Goal: Task Accomplishment & Management: Manage account settings

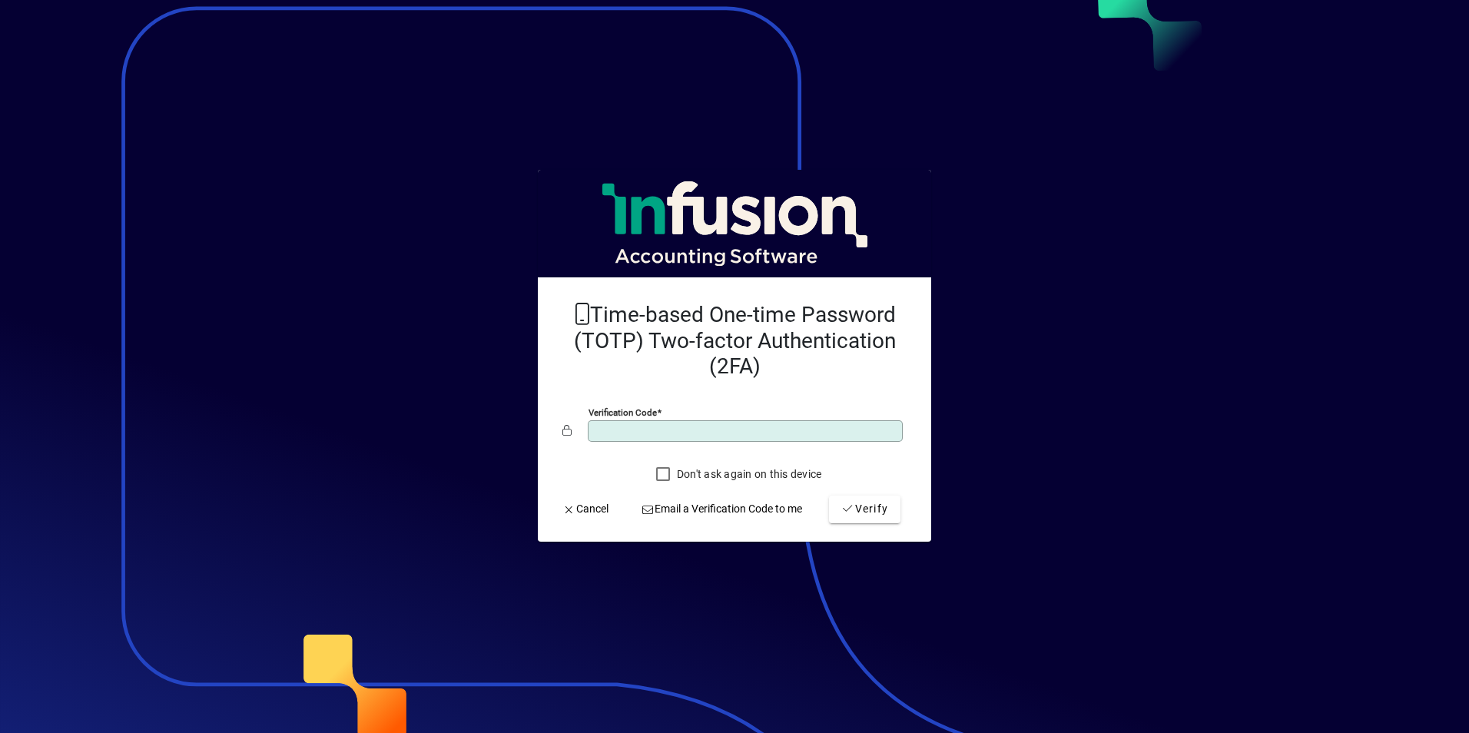
type input "******"
click at [829, 495] on button "Verify" at bounding box center [864, 509] width 71 height 28
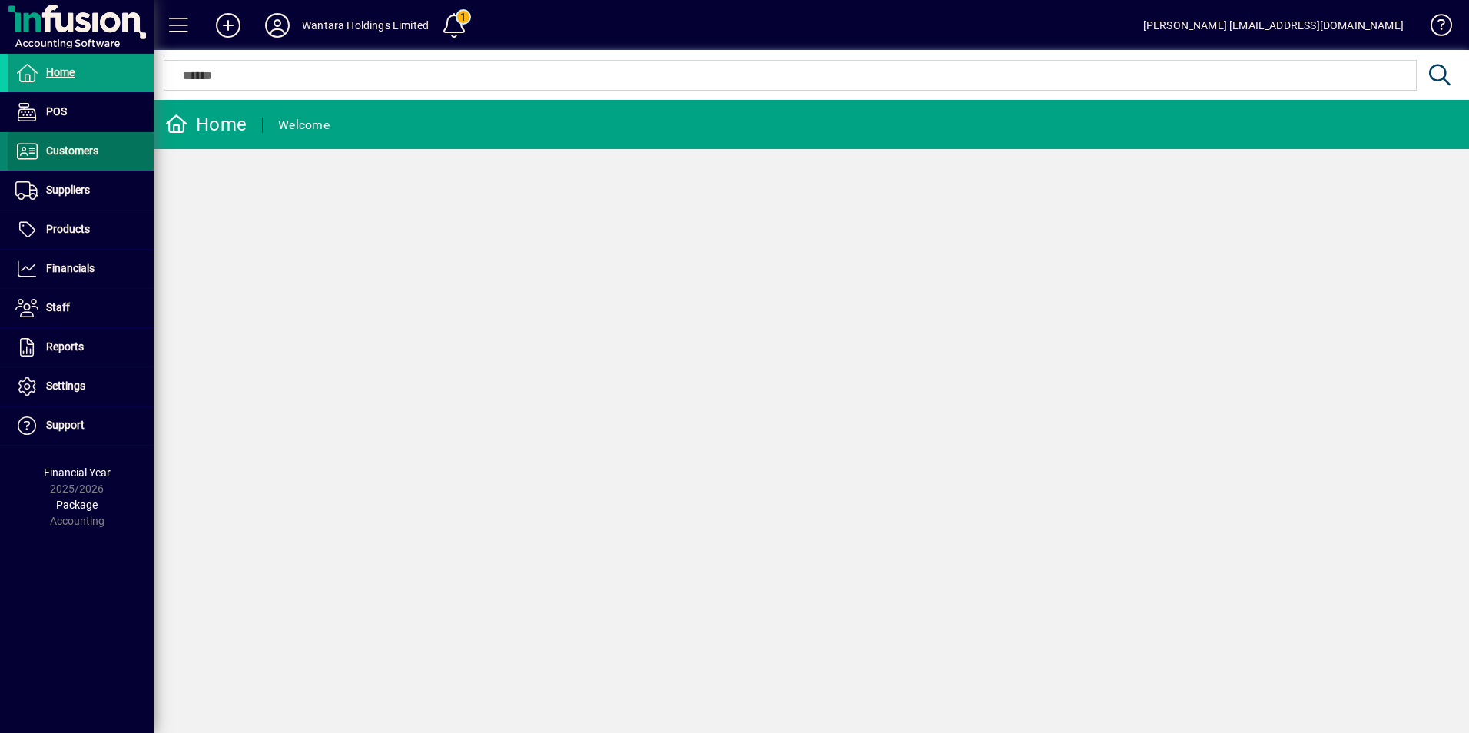
click at [52, 166] on span at bounding box center [81, 151] width 146 height 37
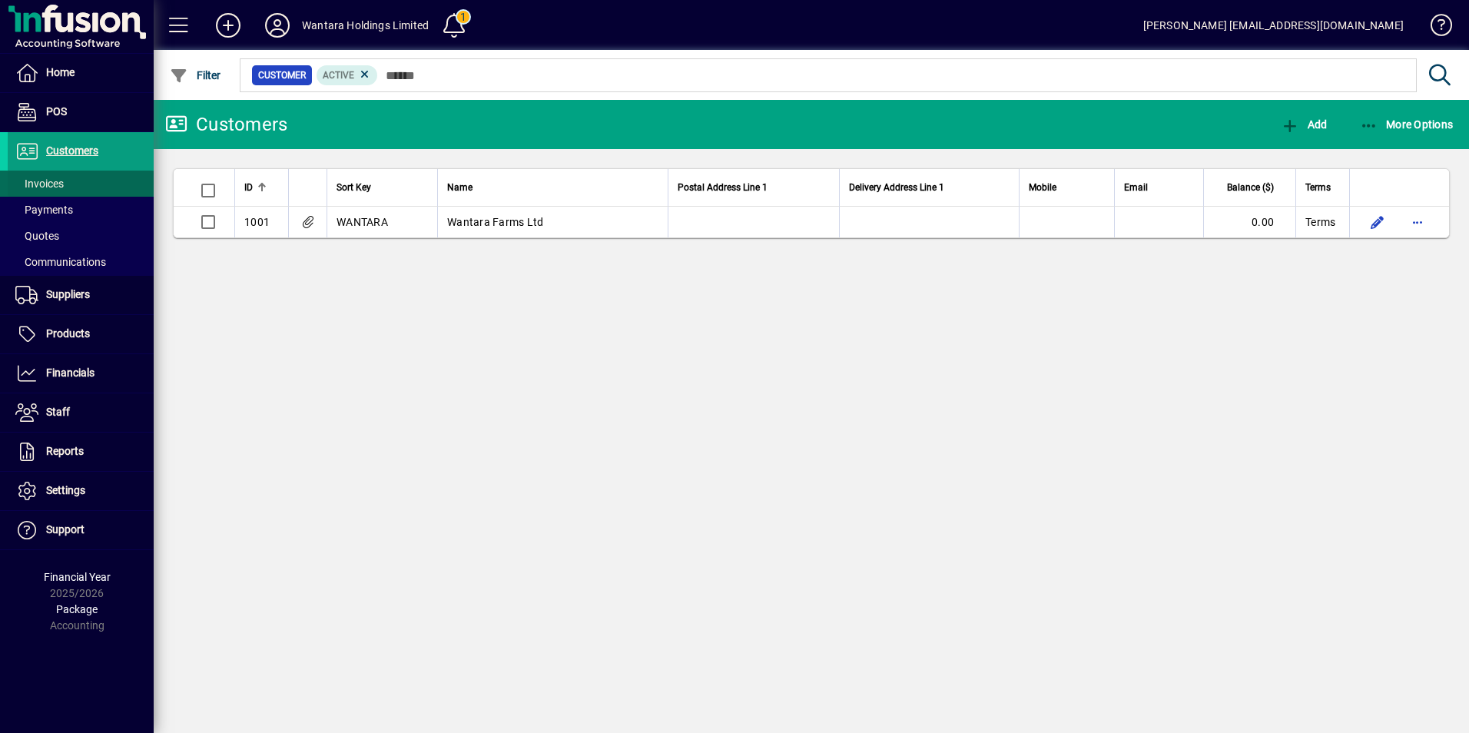
click at [46, 184] on span "Invoices" at bounding box center [39, 183] width 48 height 12
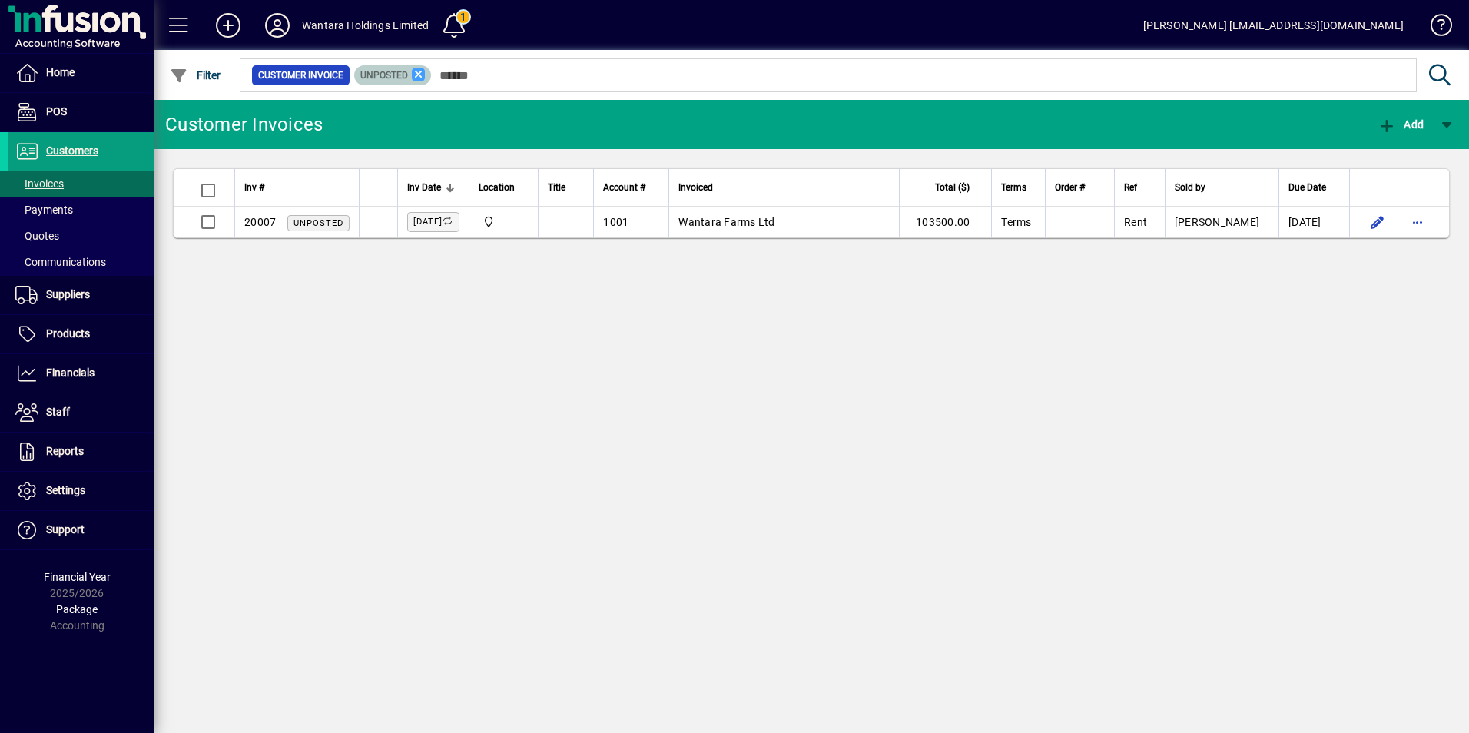
click at [420, 71] on icon at bounding box center [419, 75] width 14 height 14
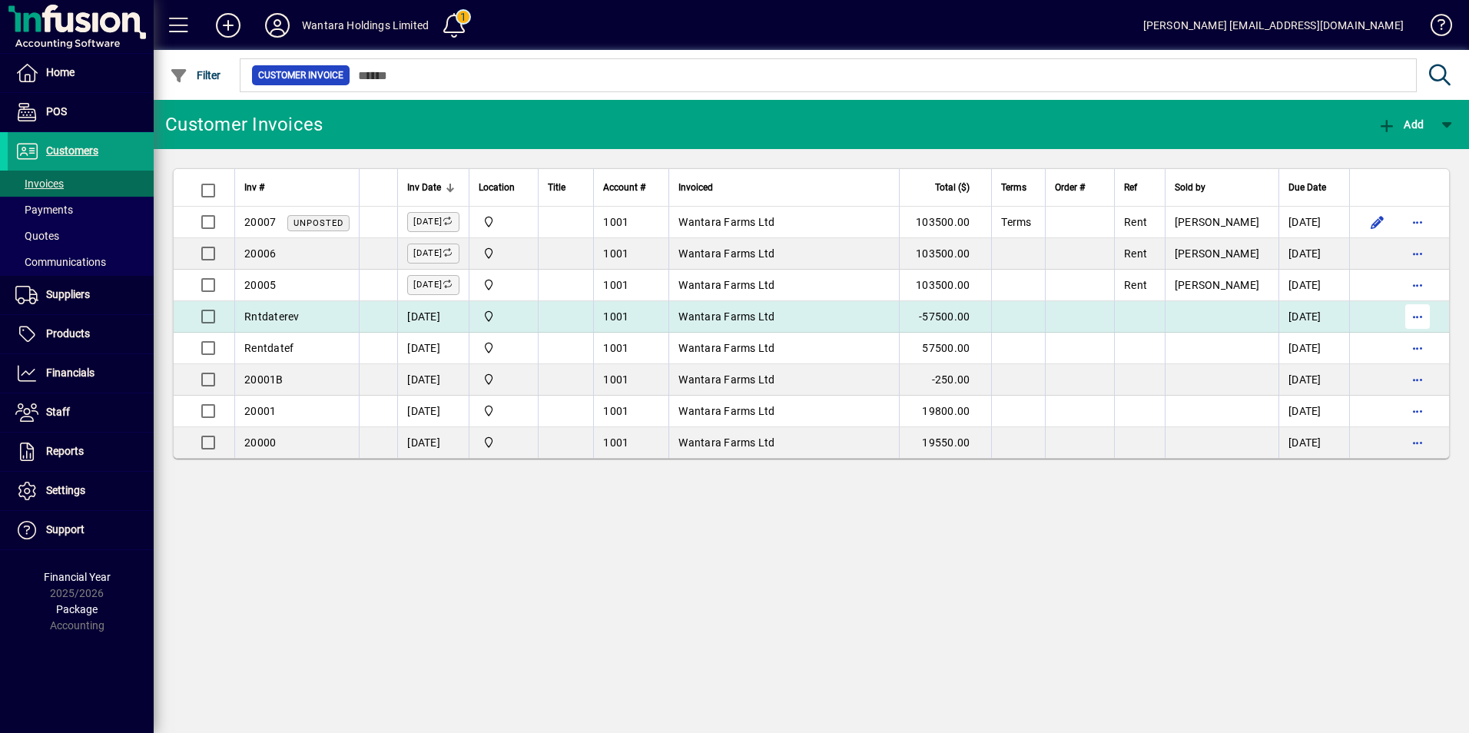
click at [1425, 313] on span "button" at bounding box center [1417, 316] width 37 height 37
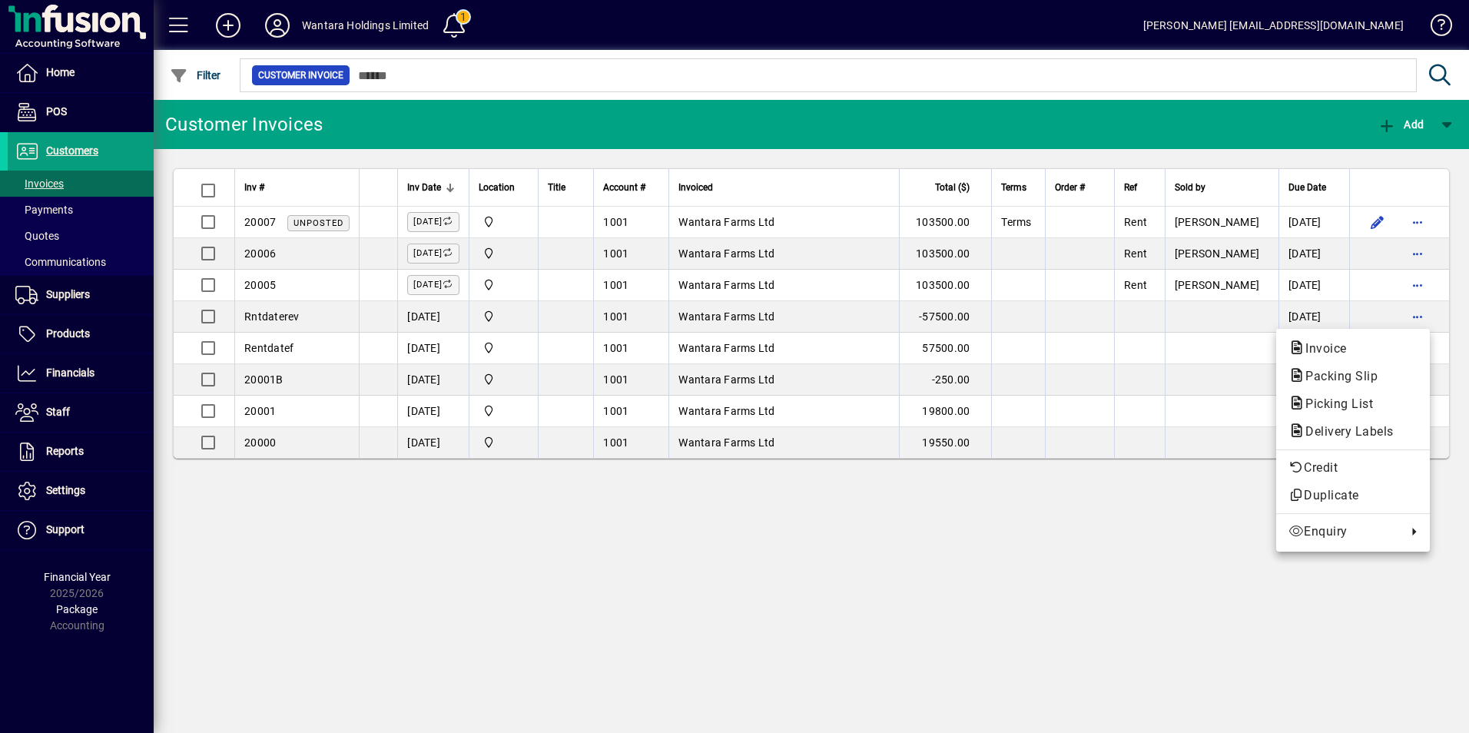
click at [1417, 311] on div at bounding box center [734, 366] width 1469 height 733
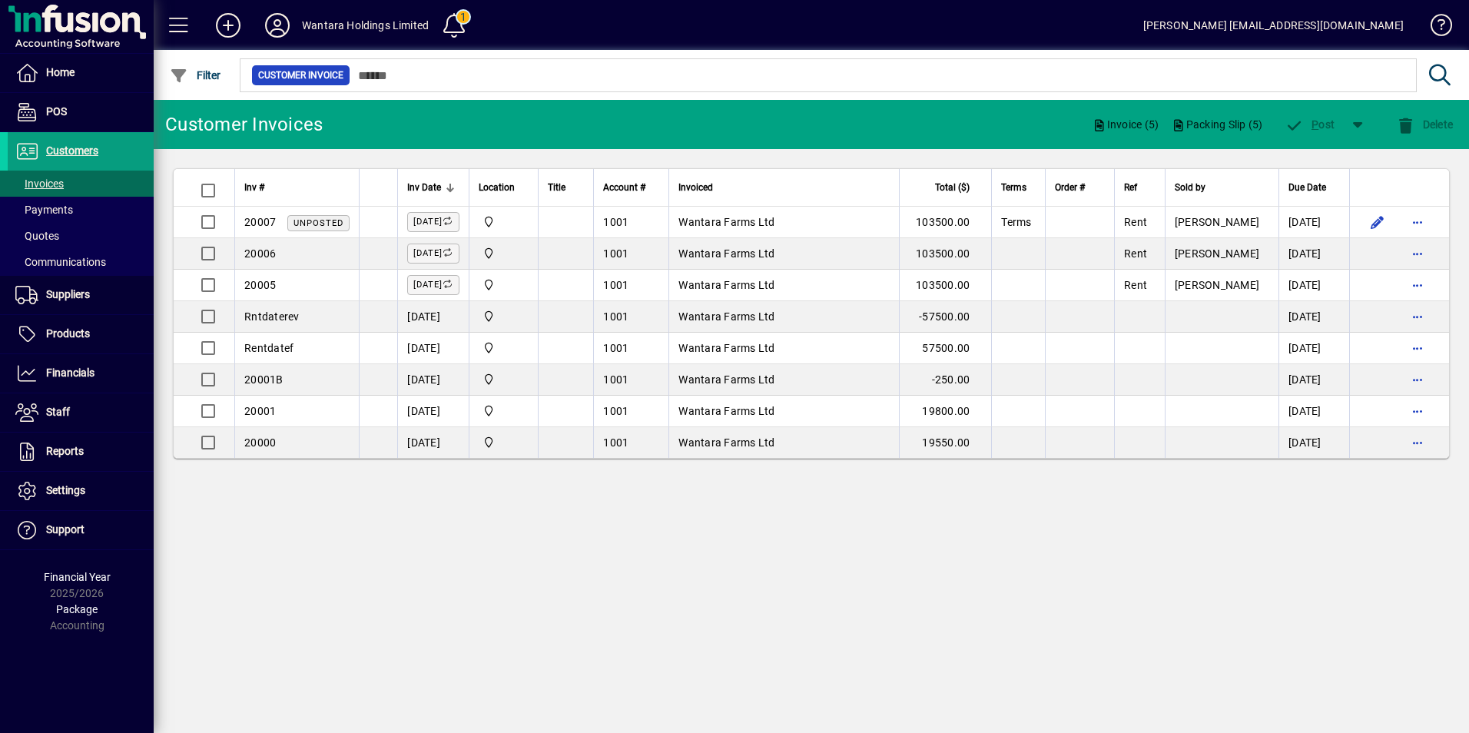
click at [1404, 128] on div "Delete" at bounding box center [1424, 125] width 89 height 28
click at [1406, 126] on div "Delete" at bounding box center [1424, 125] width 89 height 28
click at [923, 522] on div "Customer Invoices Invoice (5) Packing Slip (5) P ost Delete Inv # Inv Date Loca…" at bounding box center [811, 416] width 1315 height 633
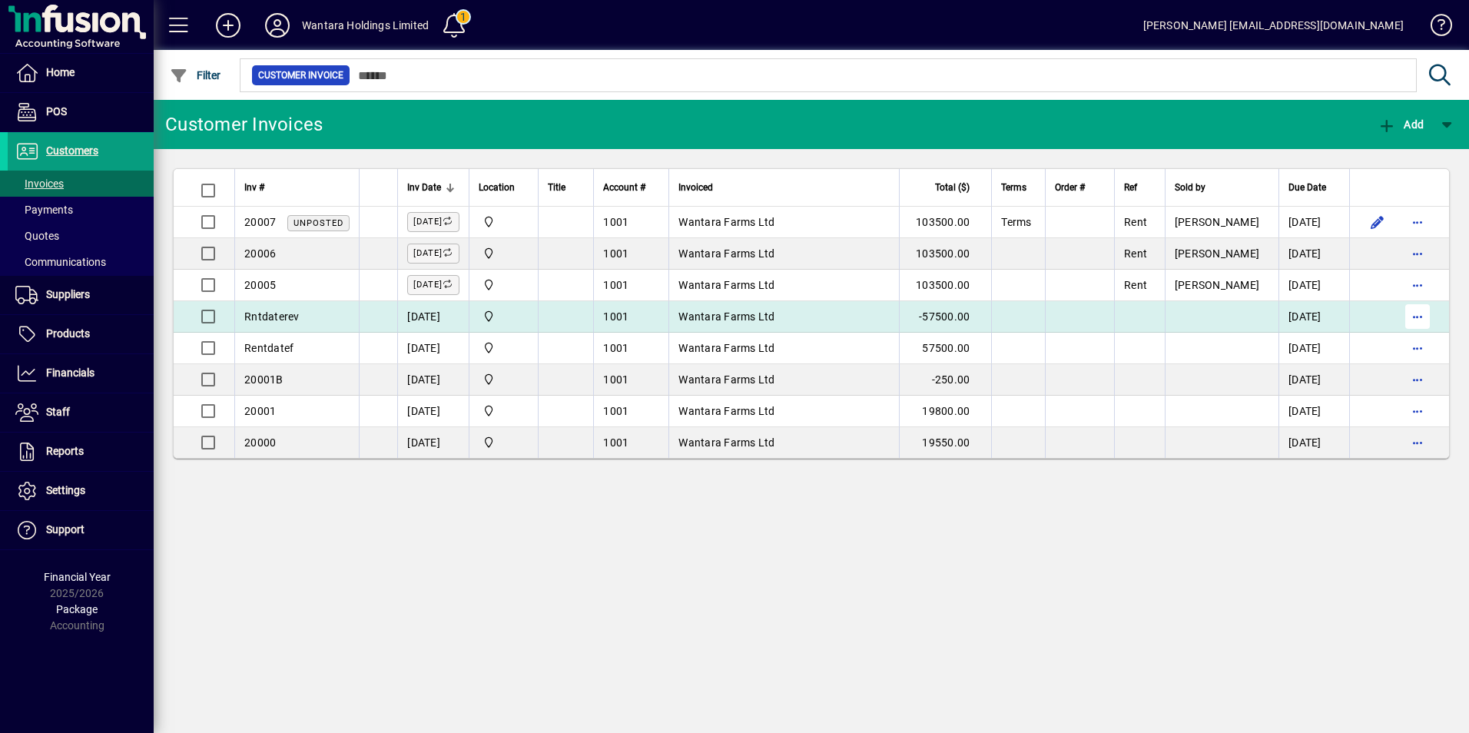
click at [1417, 306] on span "button" at bounding box center [1417, 316] width 37 height 37
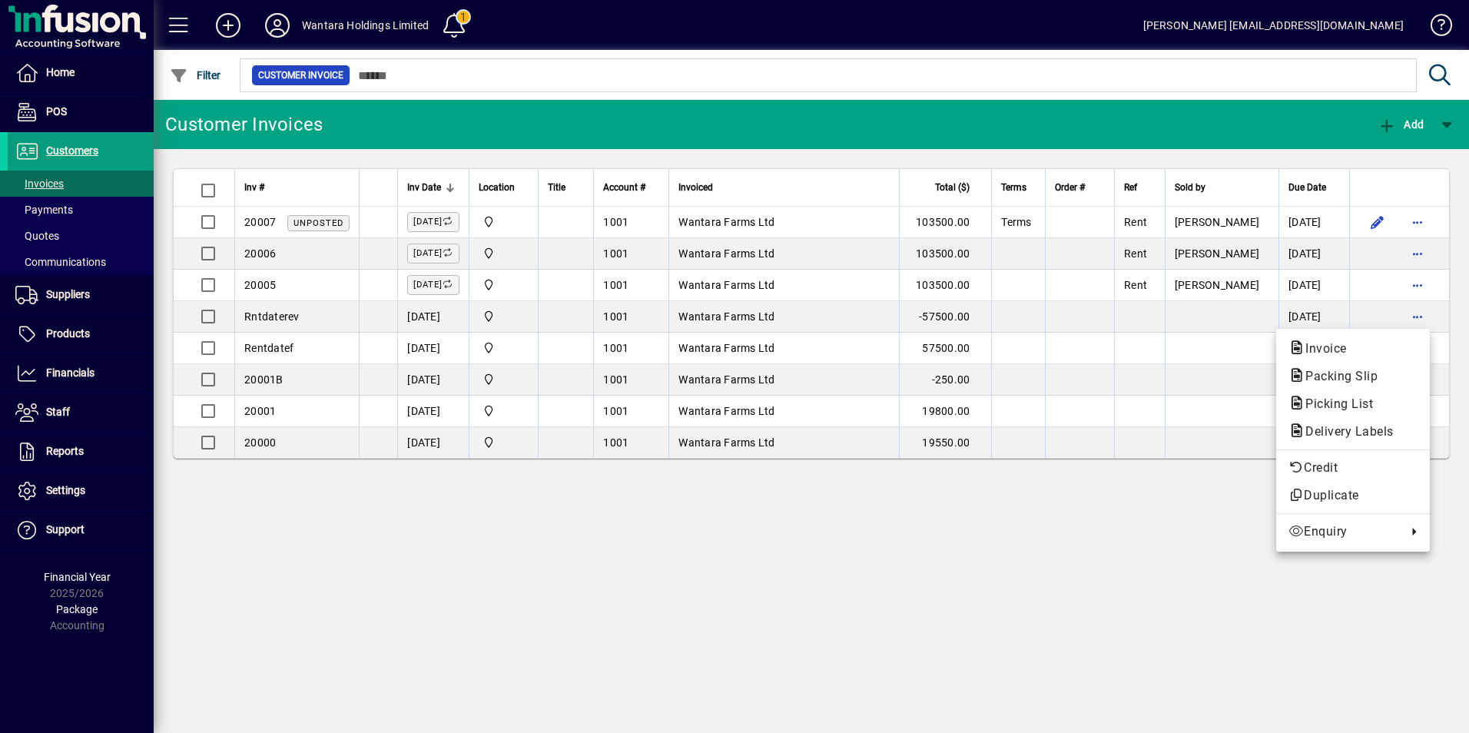
click at [832, 587] on div at bounding box center [734, 366] width 1469 height 733
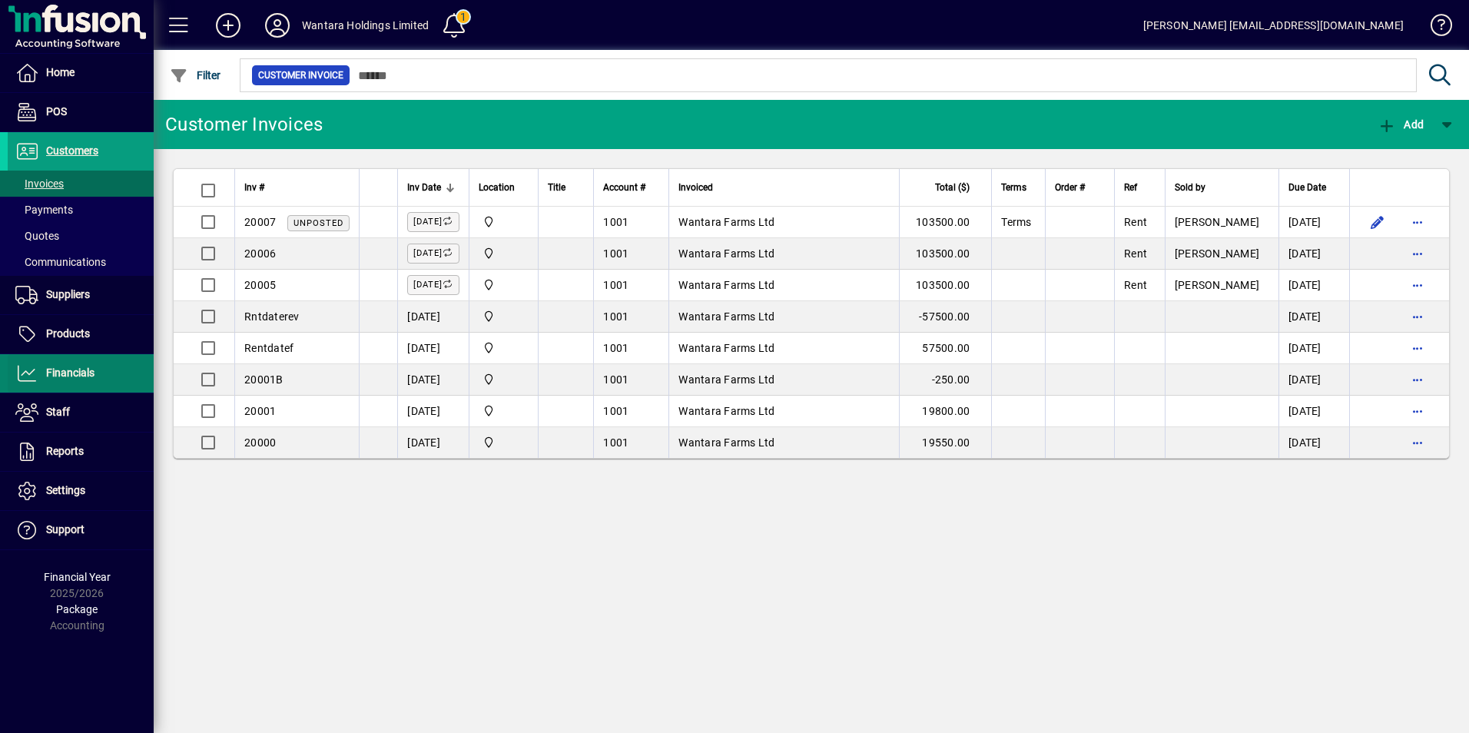
click at [25, 377] on icon at bounding box center [26, 373] width 23 height 18
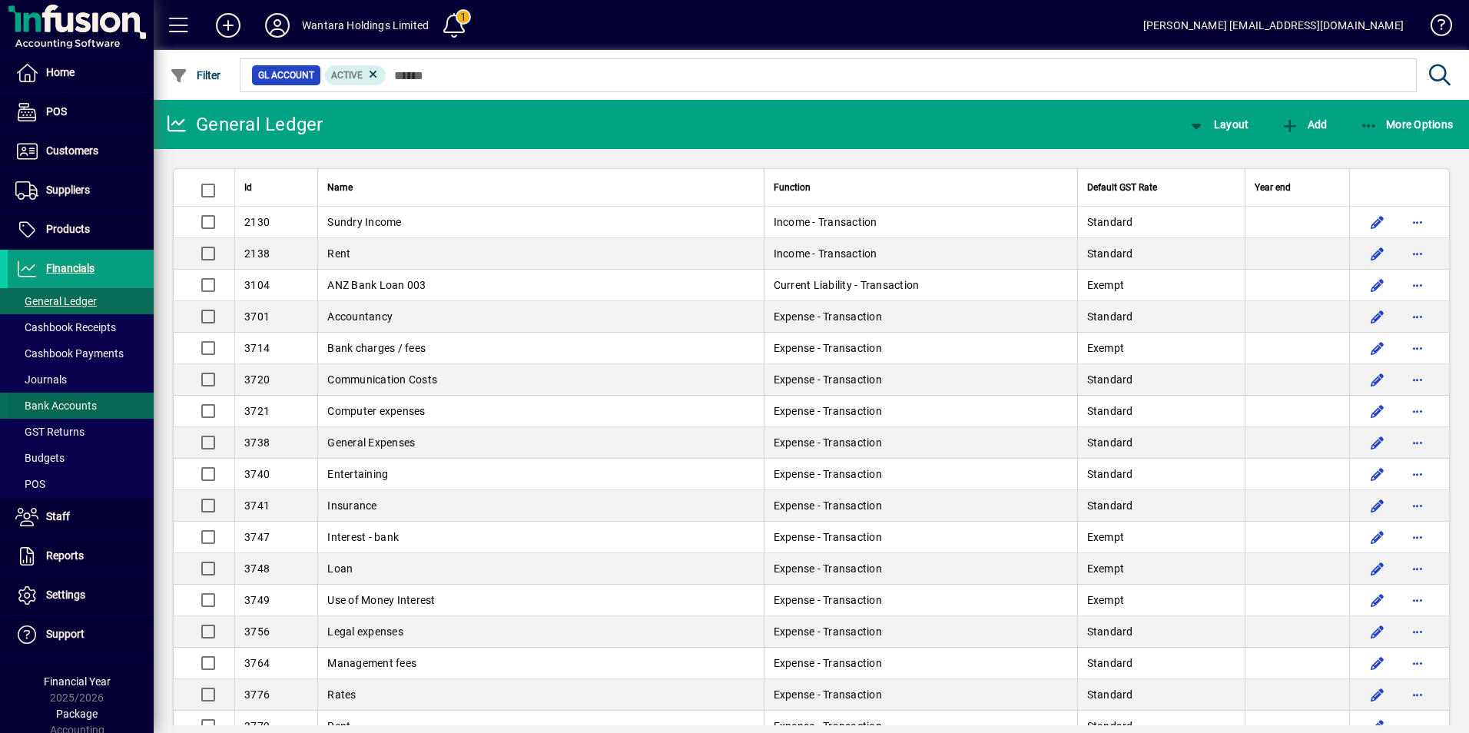
click at [84, 406] on span "Bank Accounts" at bounding box center [55, 405] width 81 height 12
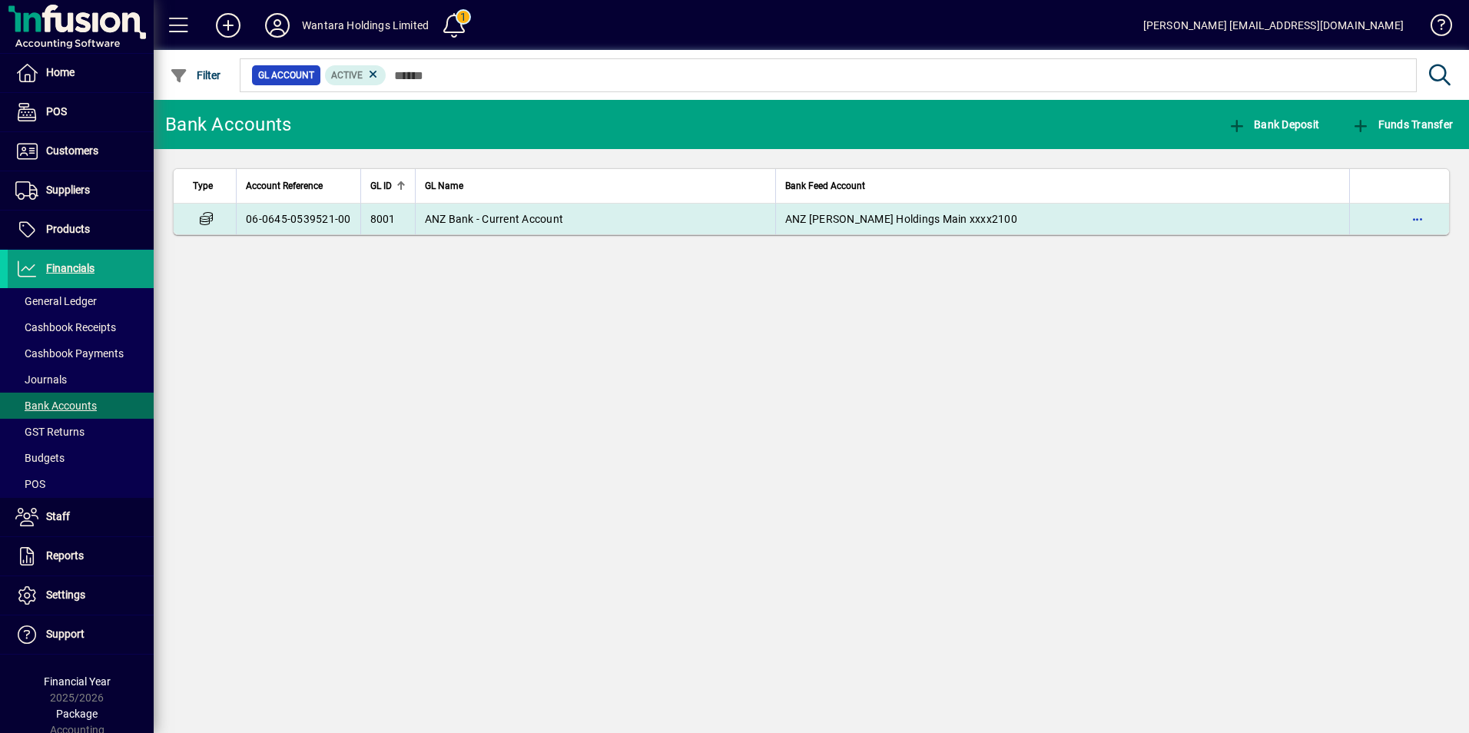
click at [441, 210] on td "ANZ Bank - Current Account" at bounding box center [595, 219] width 360 height 31
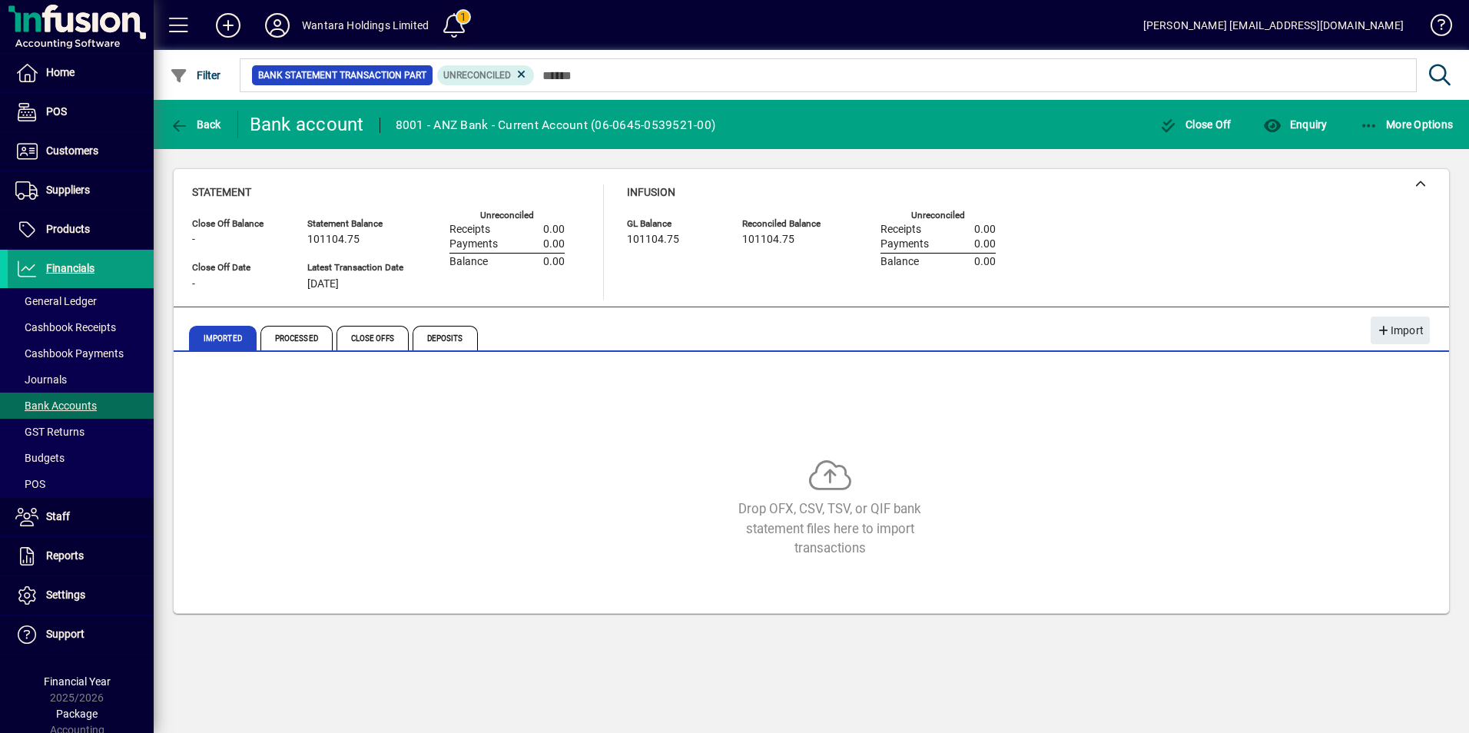
click at [451, 31] on span at bounding box center [454, 25] width 37 height 37
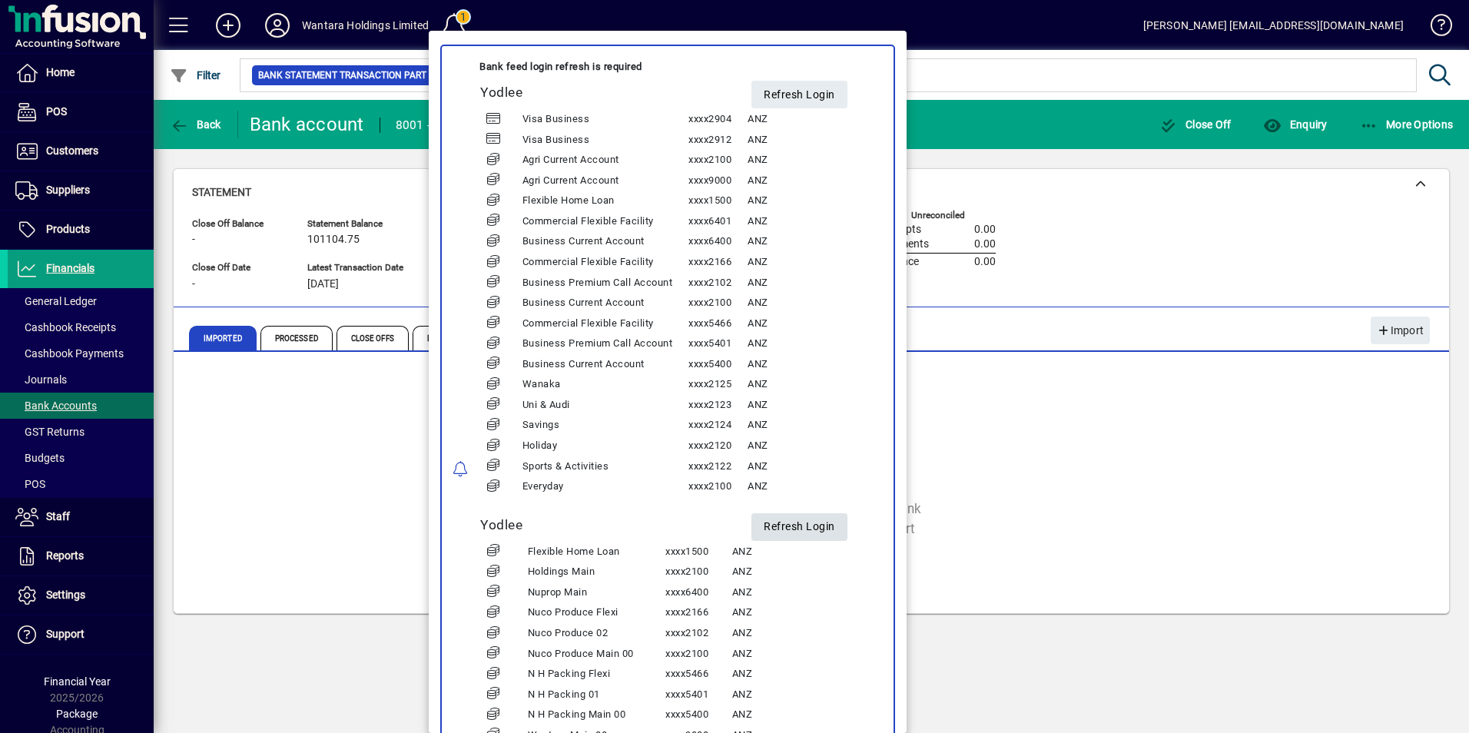
click at [800, 525] on span "Refresh Login" at bounding box center [799, 527] width 71 height 25
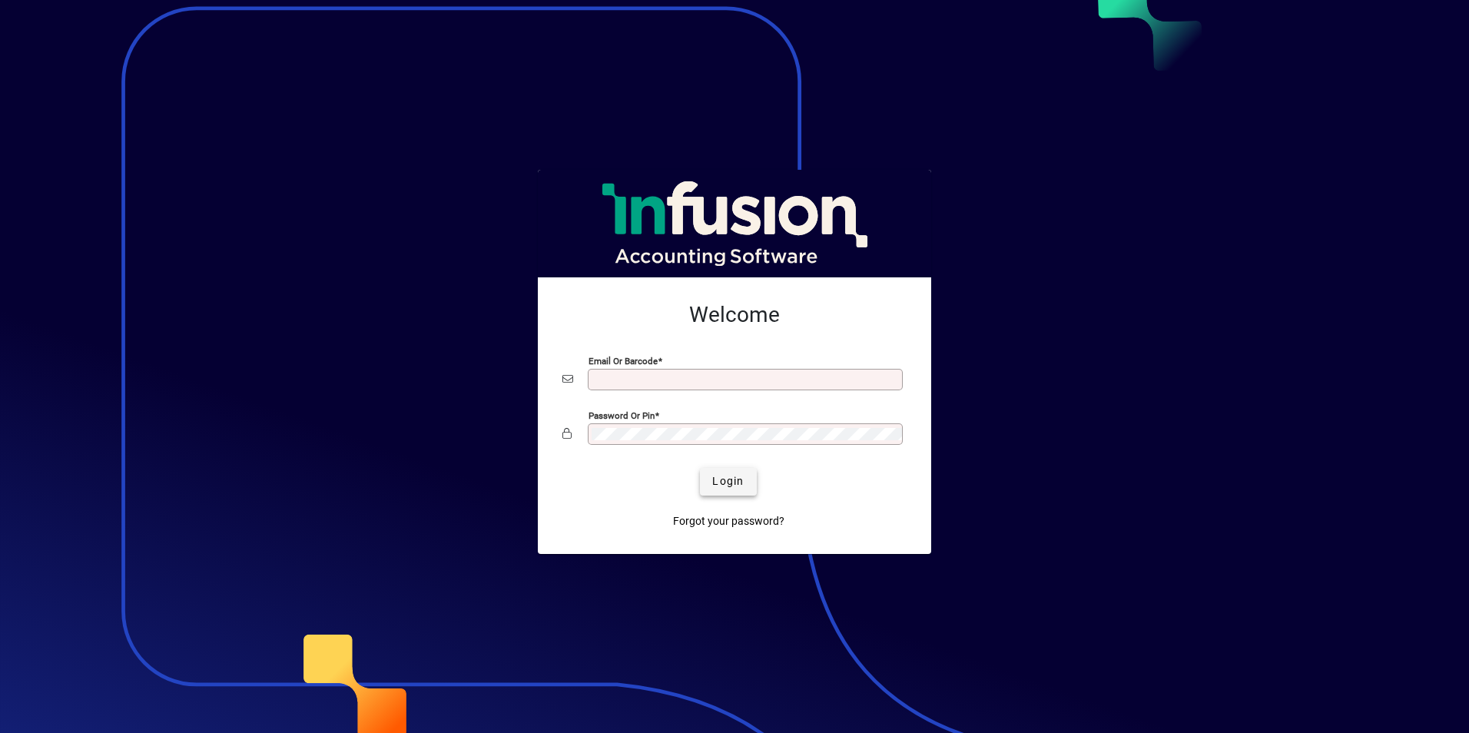
type input "**********"
click at [720, 482] on span "Login" at bounding box center [727, 481] width 31 height 16
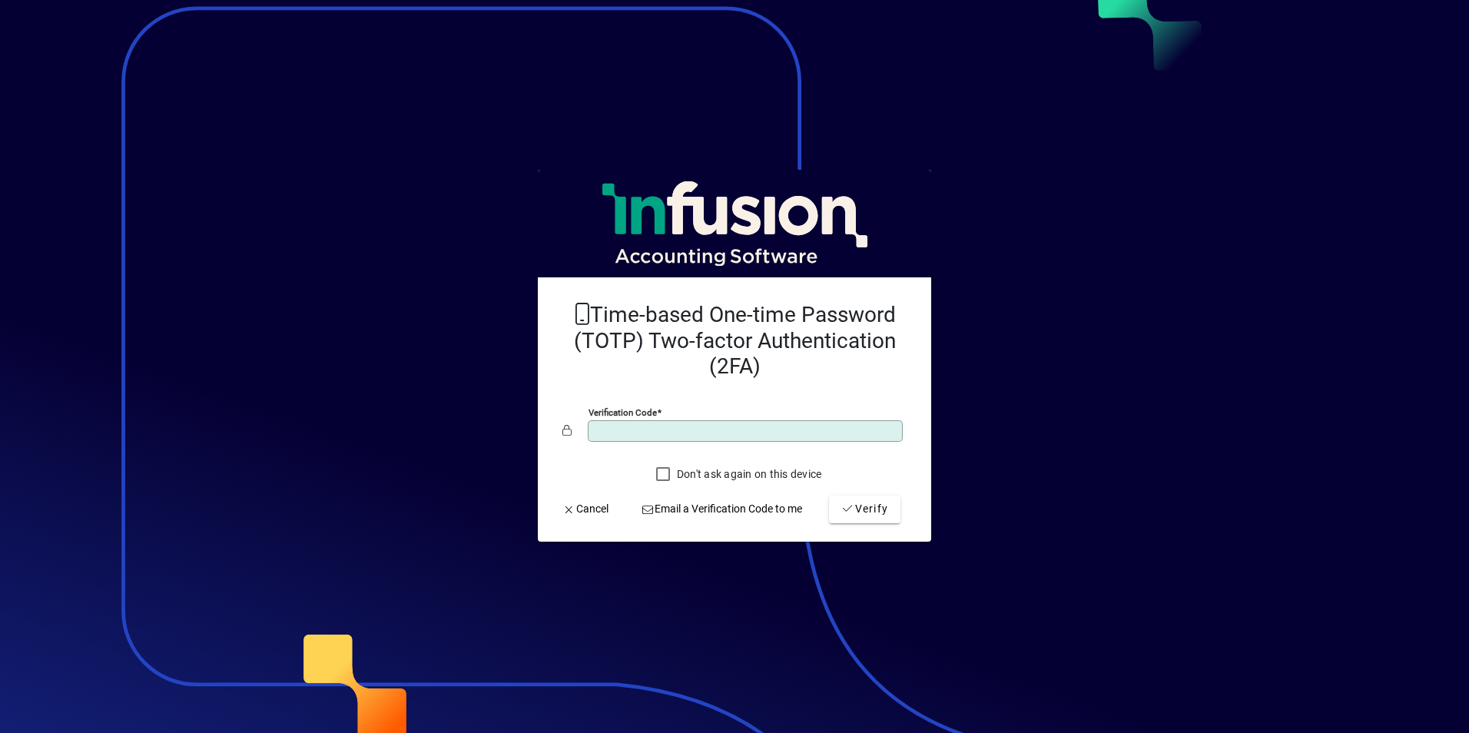
type input "******"
click at [829, 495] on button "Verify" at bounding box center [864, 509] width 71 height 28
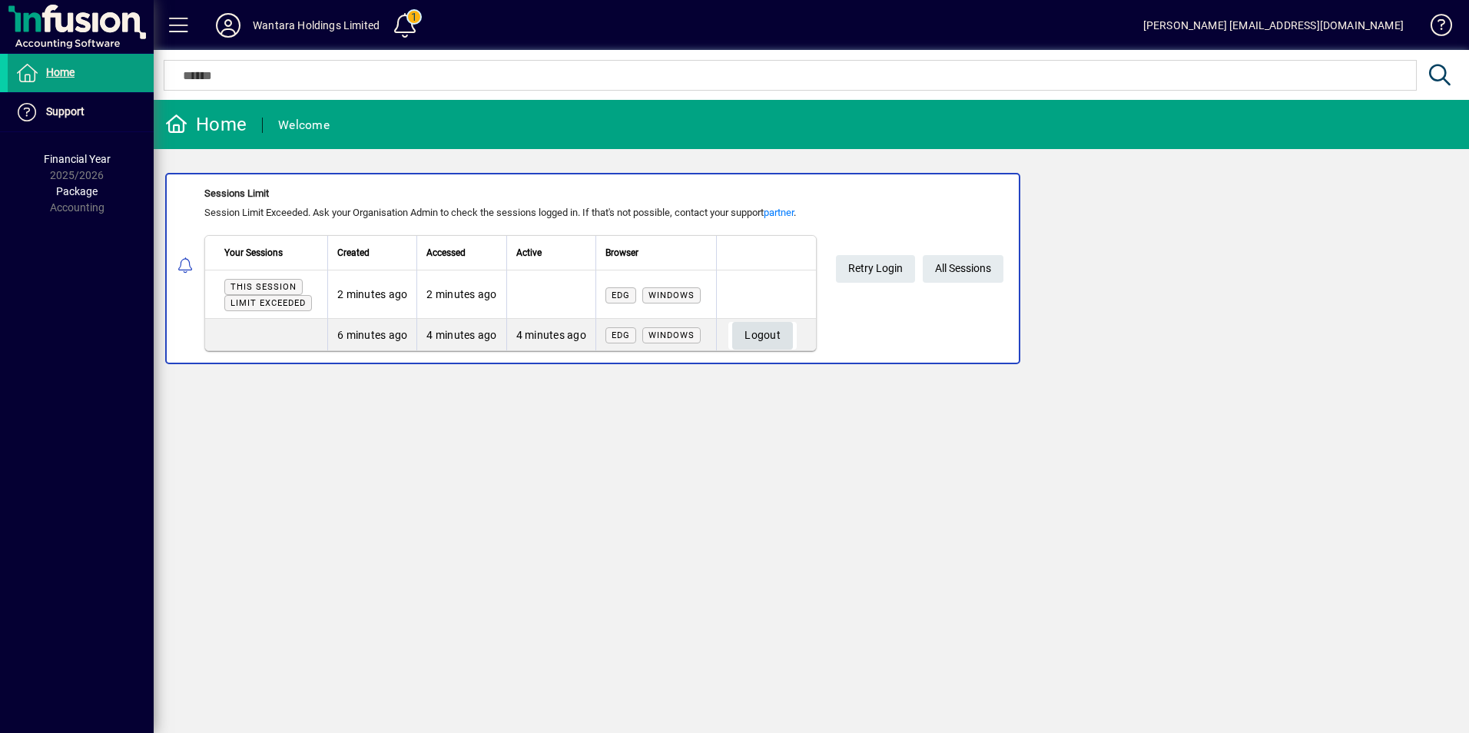
click at [773, 333] on span "Logout" at bounding box center [762, 335] width 36 height 25
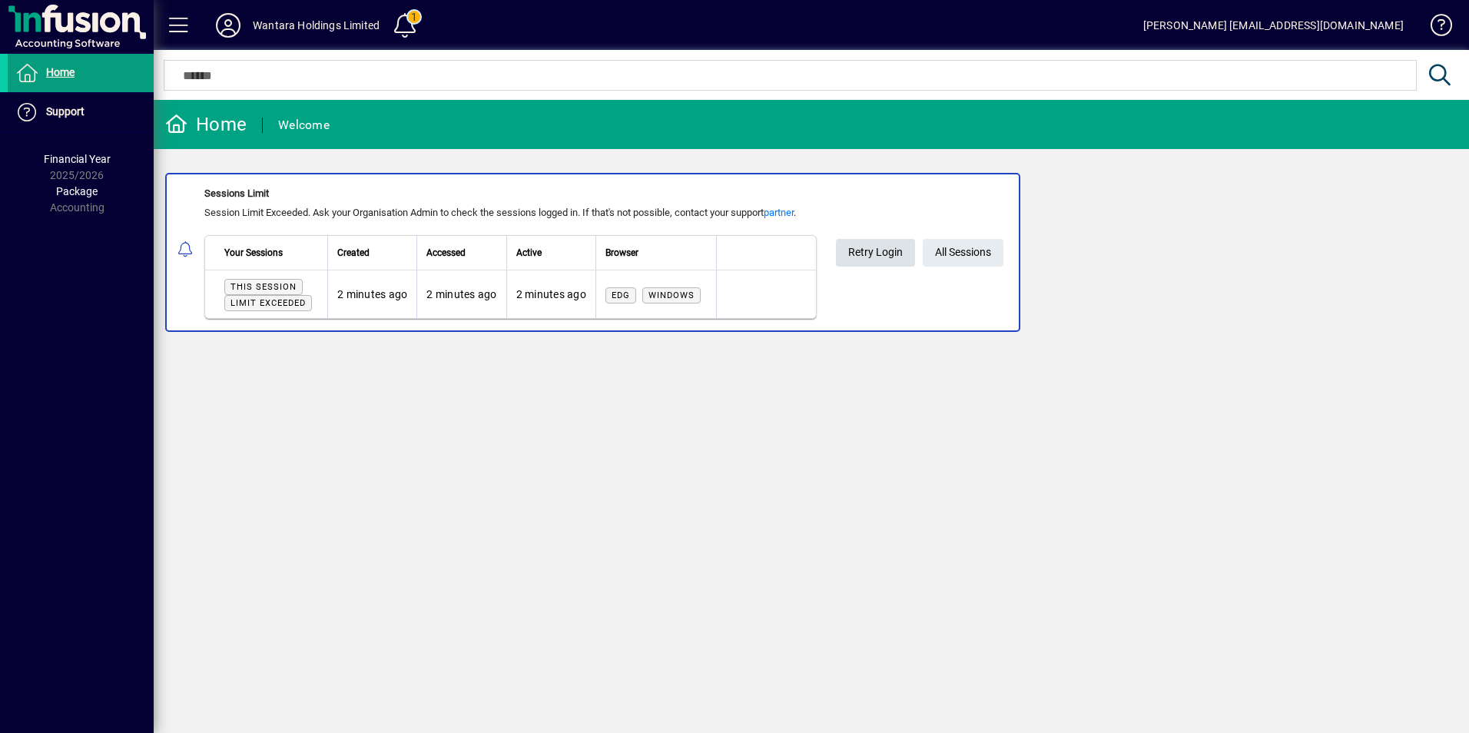
click at [879, 247] on span "Retry Login" at bounding box center [875, 252] width 55 height 25
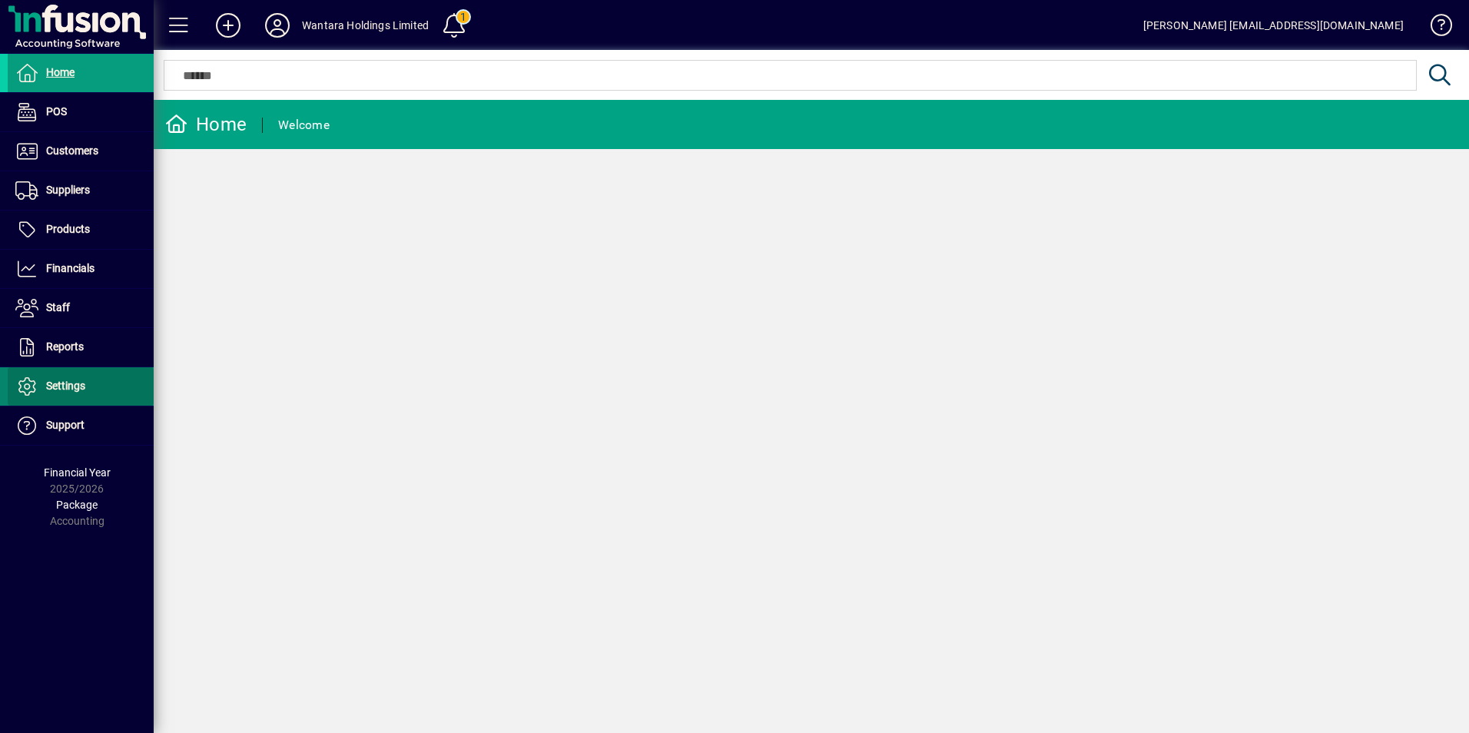
click at [65, 384] on span "Settings" at bounding box center [65, 385] width 39 height 12
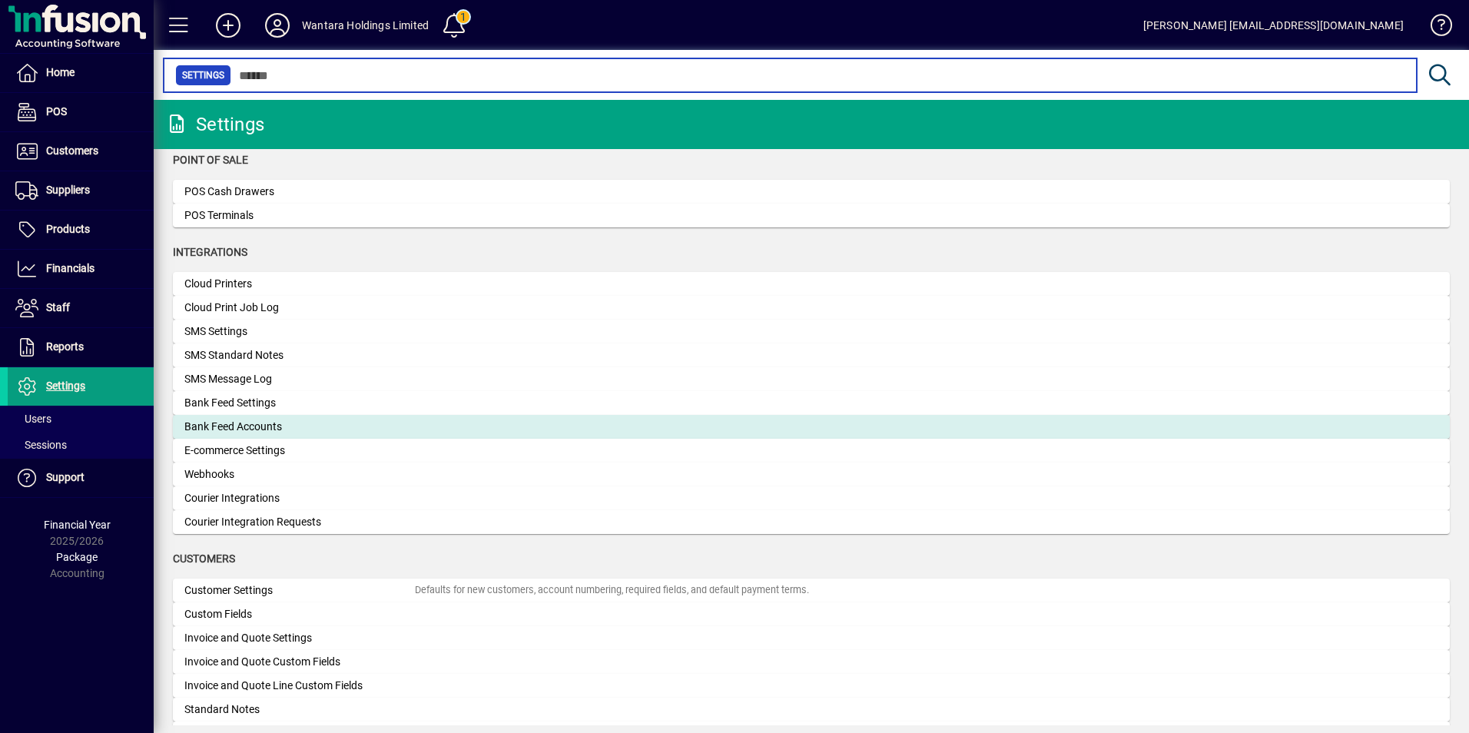
scroll to position [461, 0]
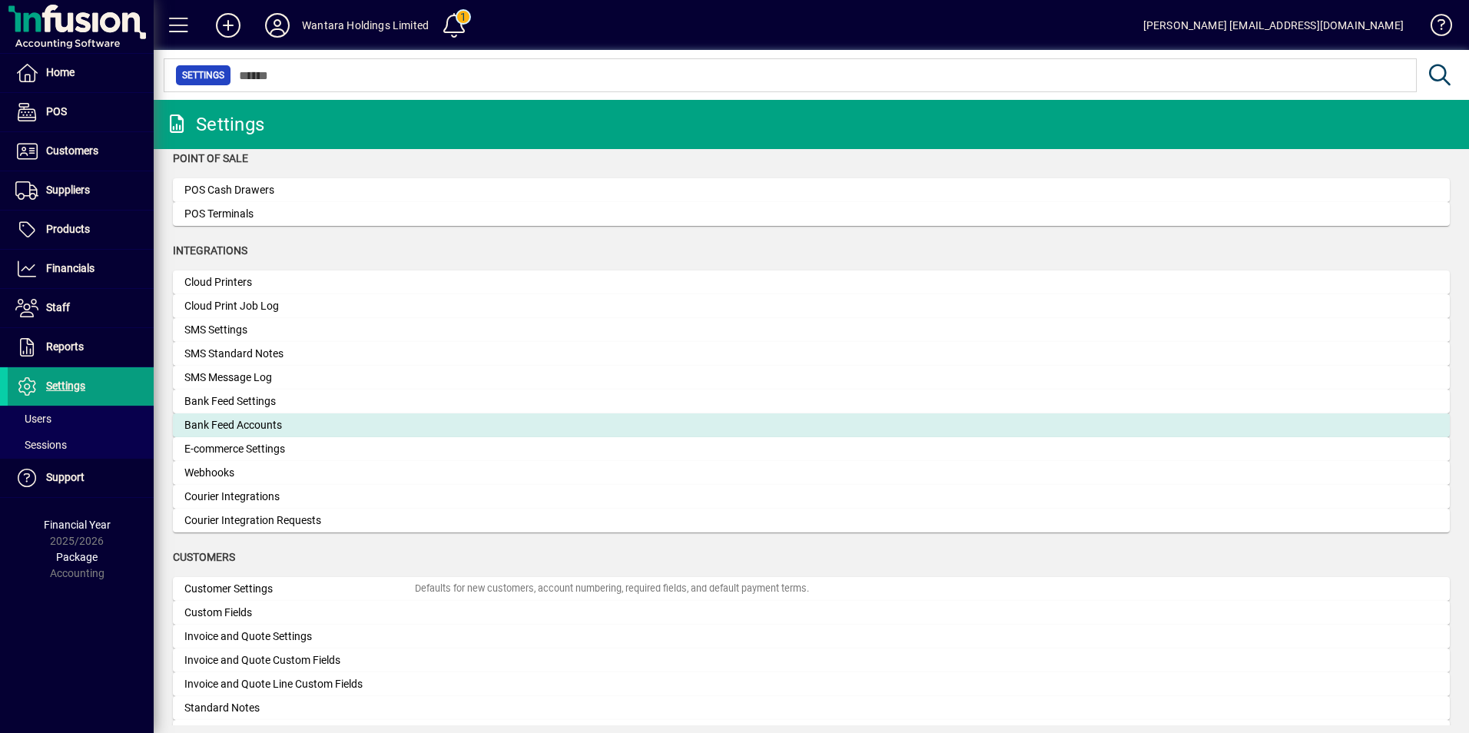
click at [254, 423] on div "Bank Feed Accounts" at bounding box center [299, 425] width 230 height 16
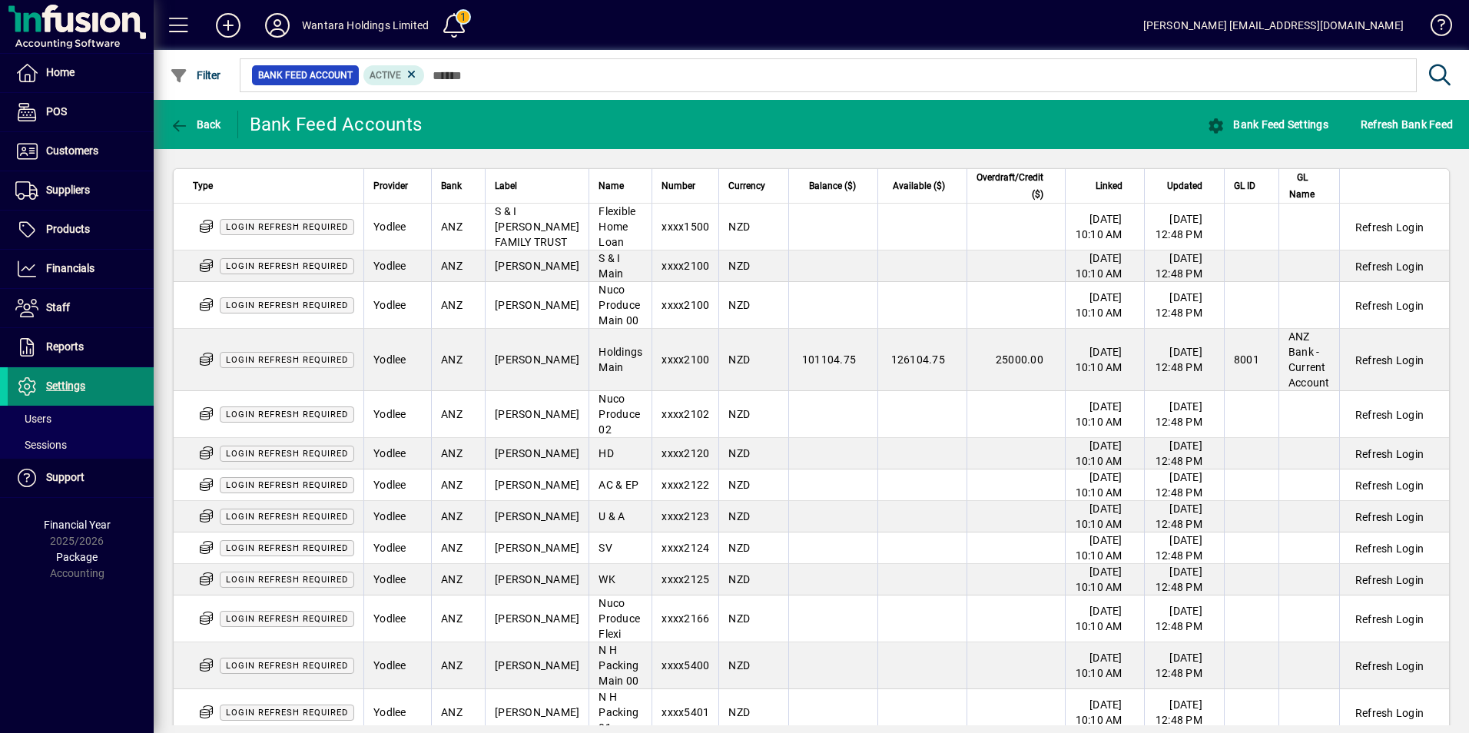
click at [52, 384] on span "Settings" at bounding box center [65, 385] width 39 height 12
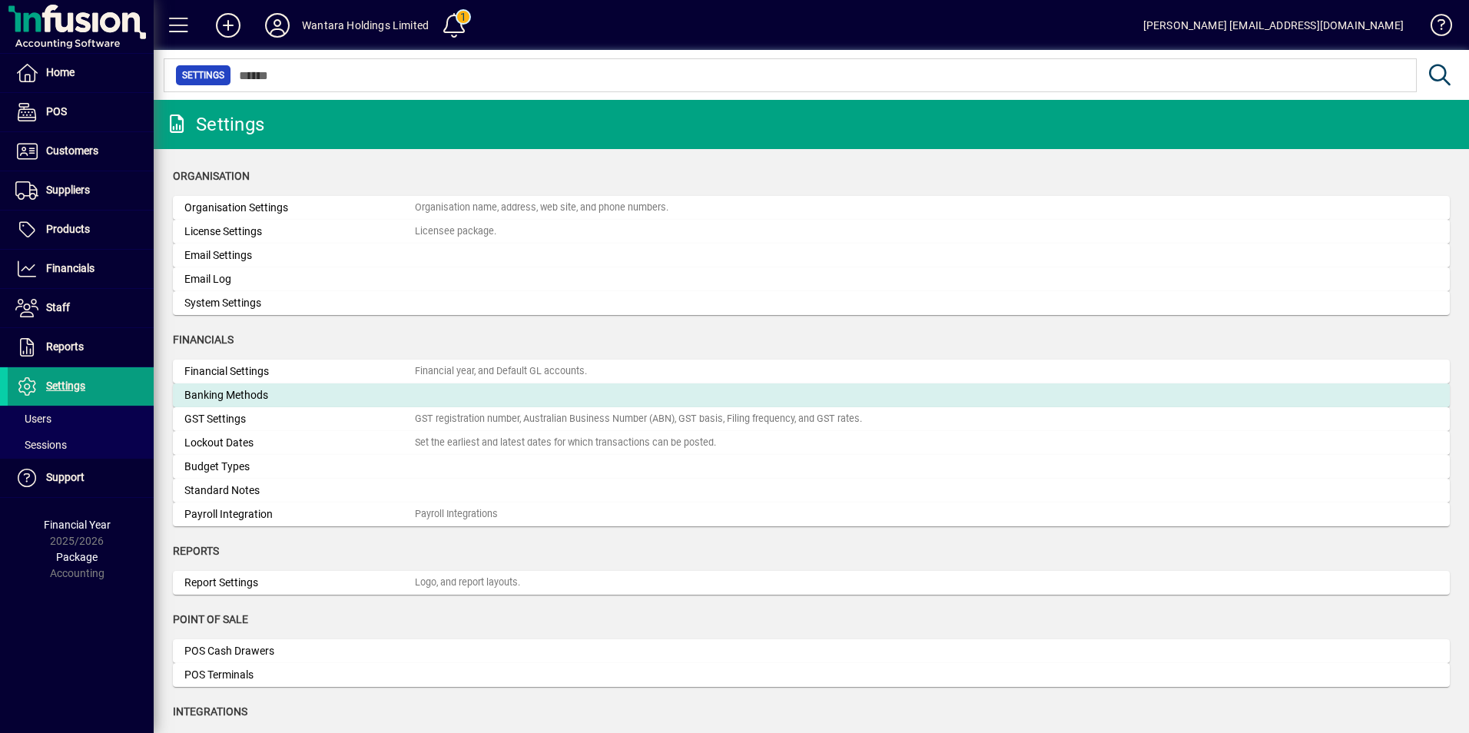
click at [209, 389] on div "Banking Methods" at bounding box center [299, 395] width 230 height 16
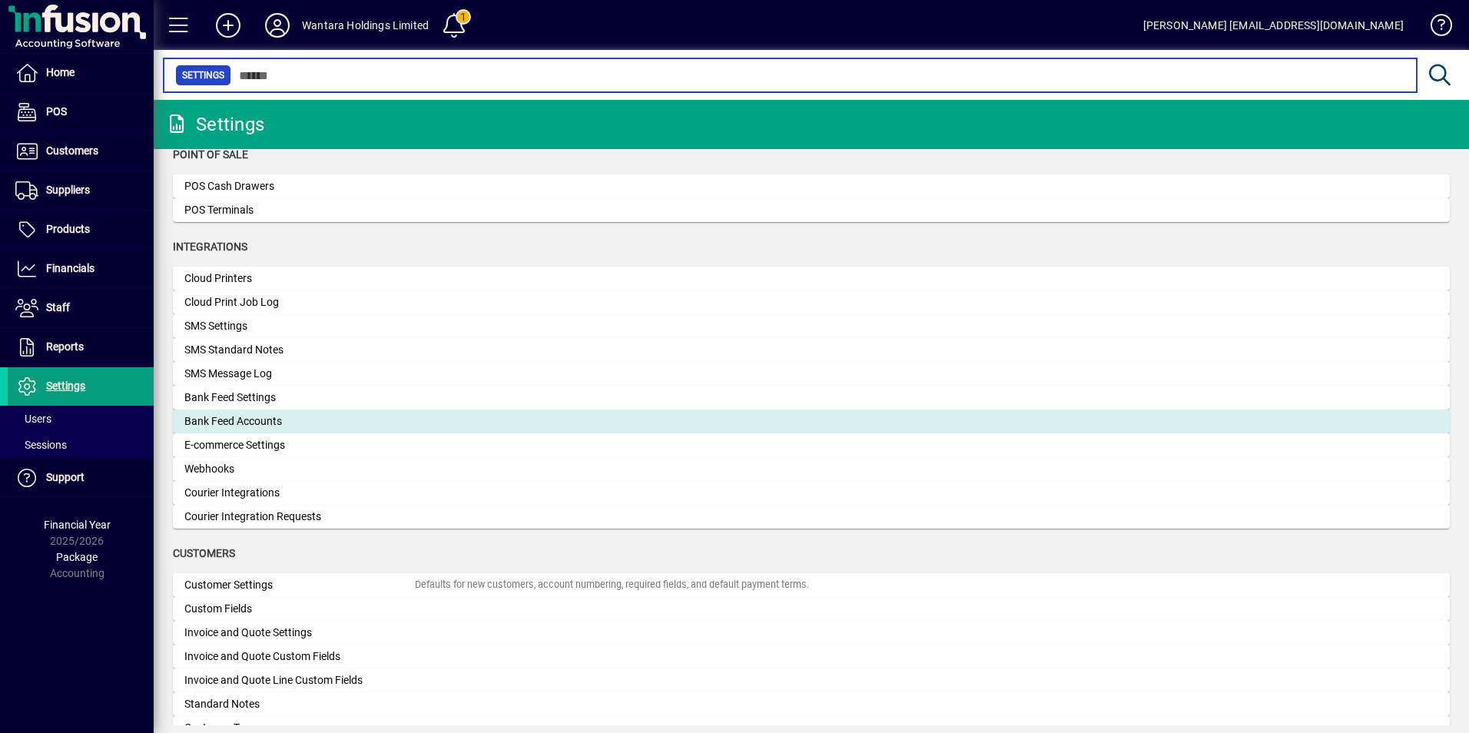
scroll to position [463, 0]
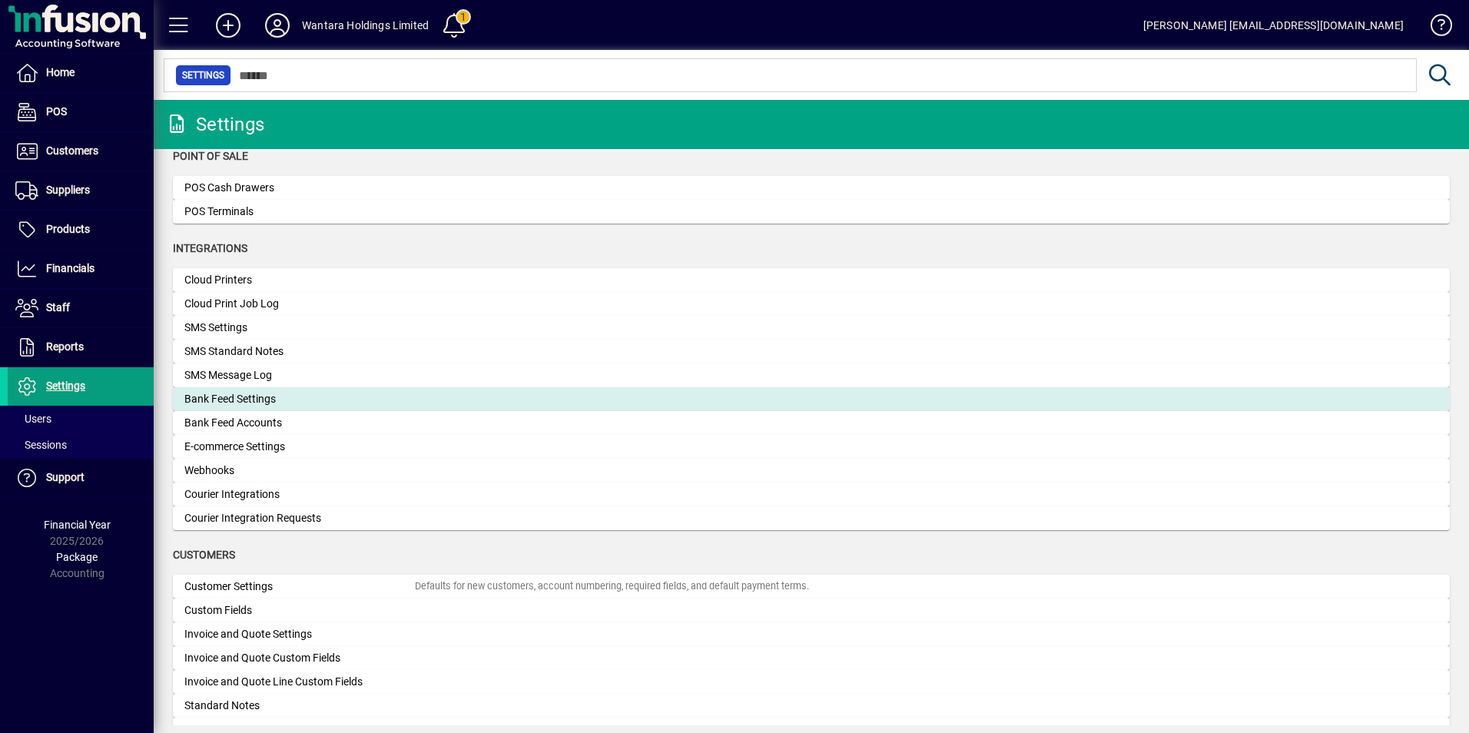
click at [260, 404] on div "Bank Feed Settings" at bounding box center [299, 399] width 230 height 16
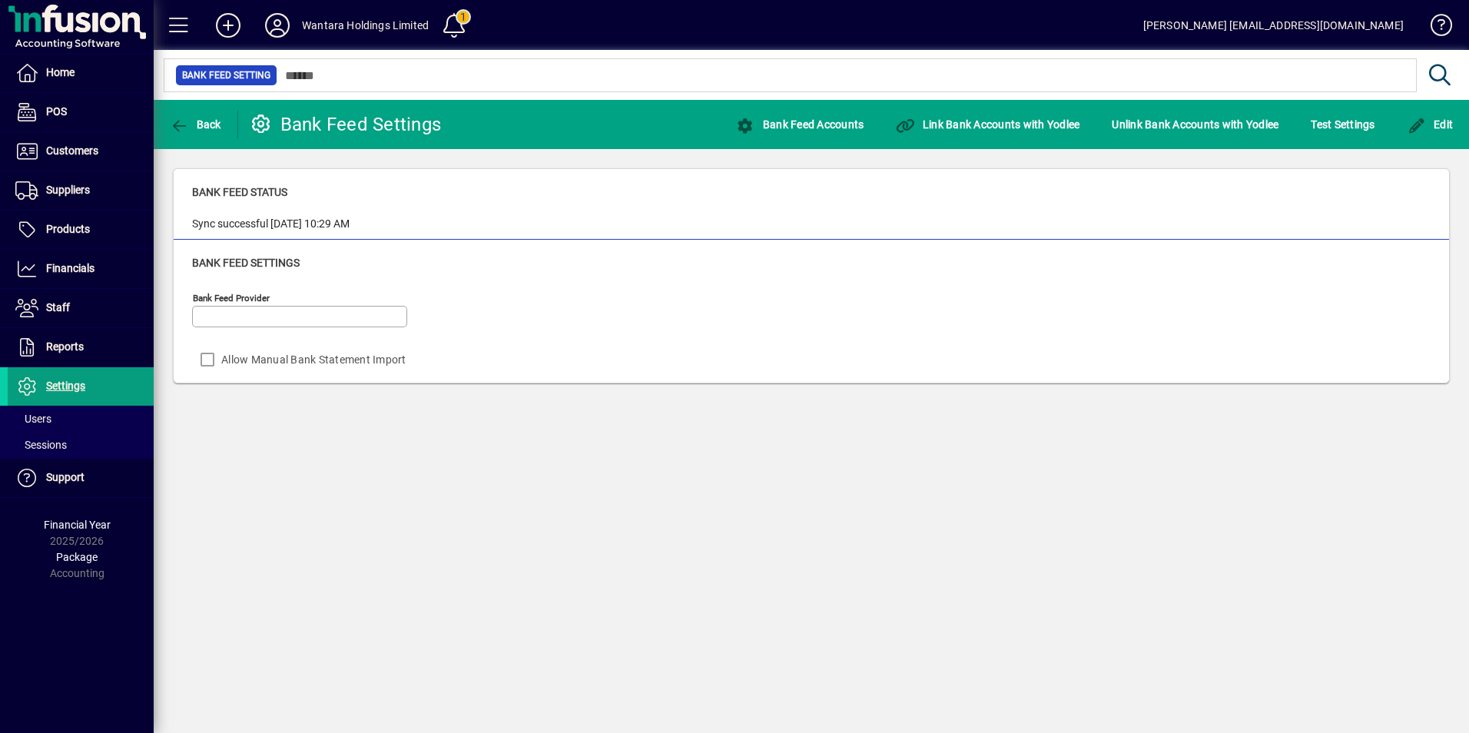
type input "******"
click at [1327, 130] on span "Test Settings" at bounding box center [1342, 124] width 64 height 25
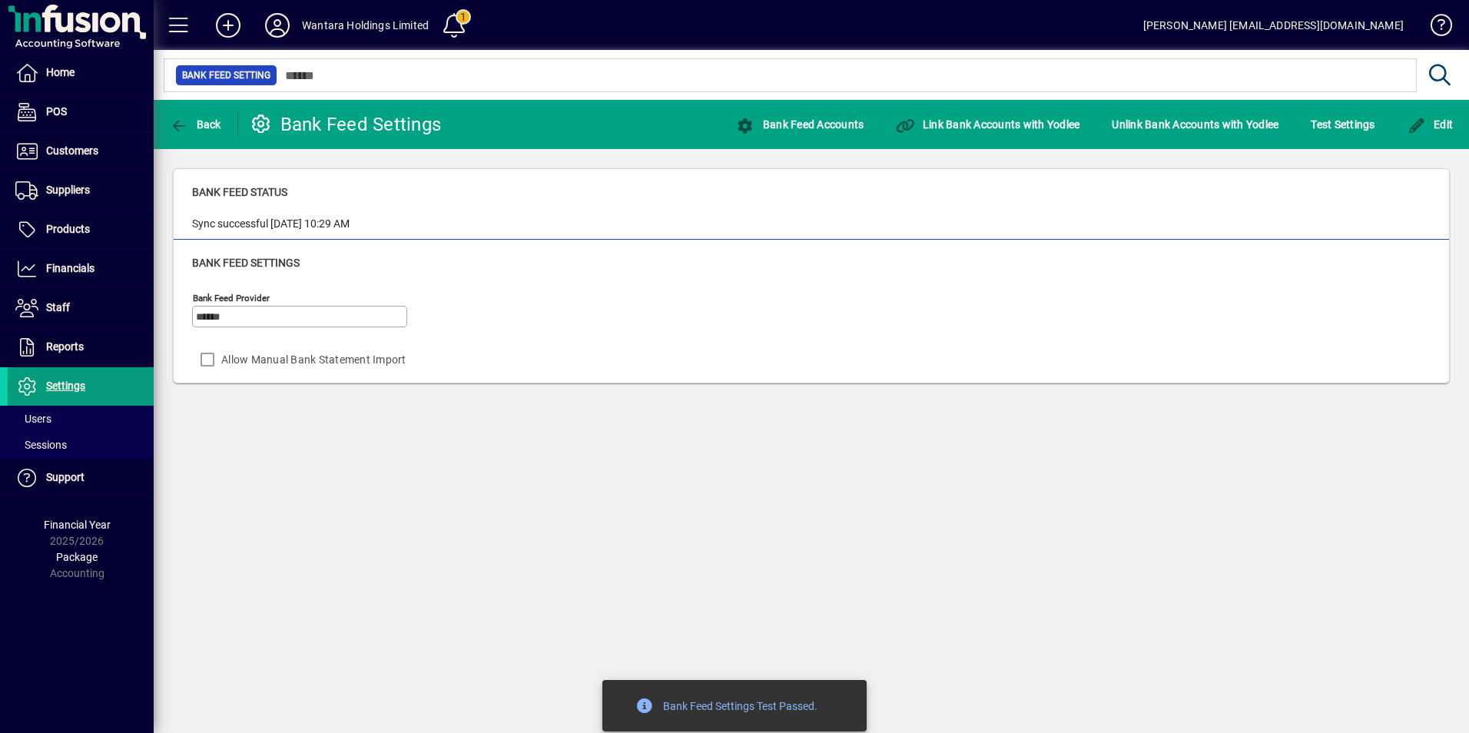
click at [286, 25] on icon at bounding box center [277, 25] width 31 height 25
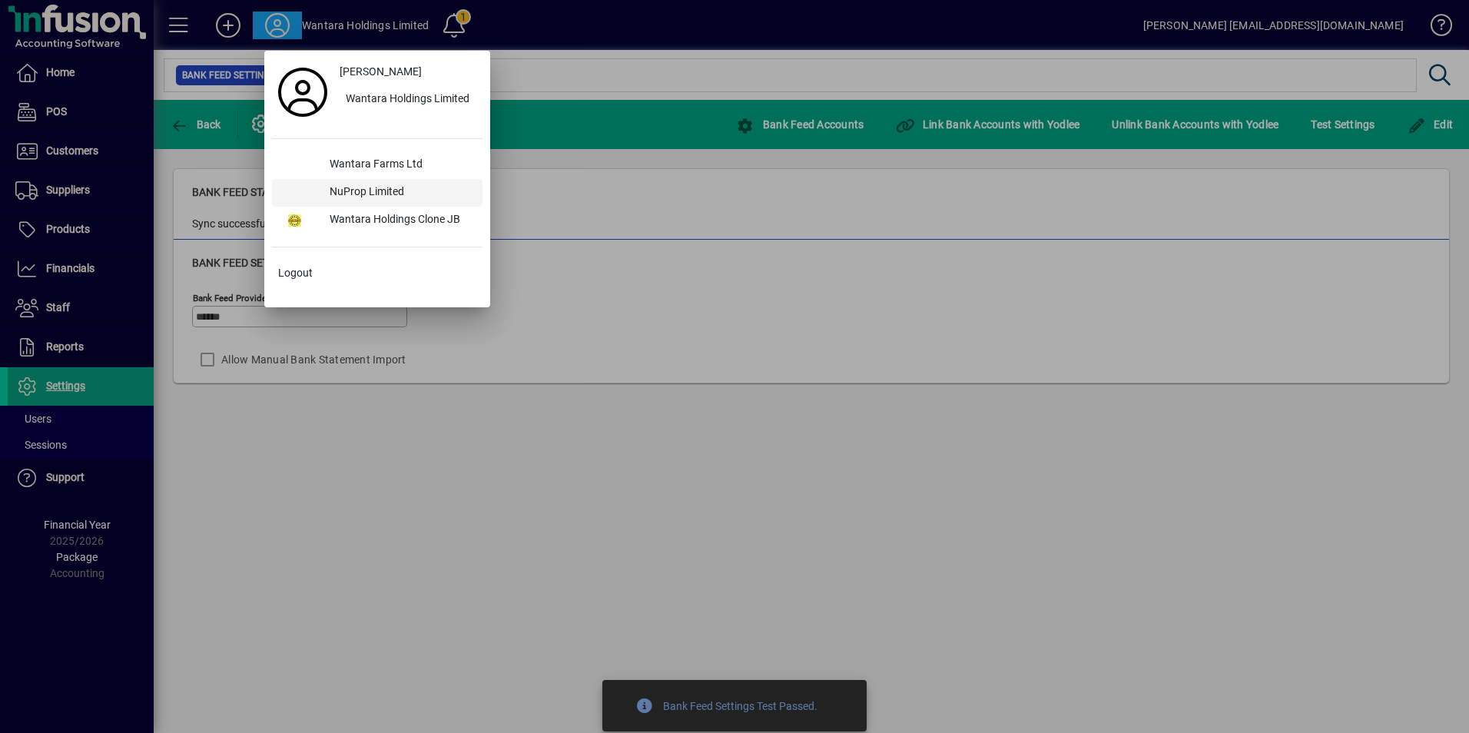
click at [383, 195] on div "NuProp Limited" at bounding box center [399, 193] width 165 height 28
